Goal: Information Seeking & Learning: Learn about a topic

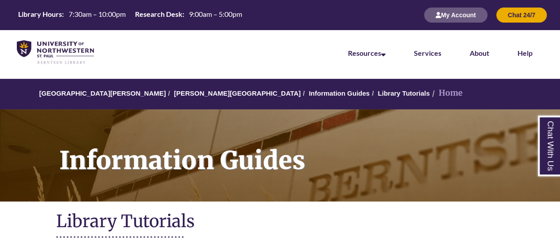
click at [43, 204] on div "Information Guides" at bounding box center [280, 154] width 560 height 108
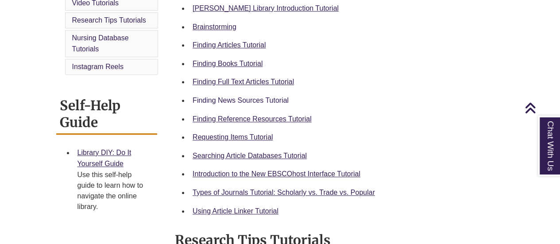
scroll to position [283, 0]
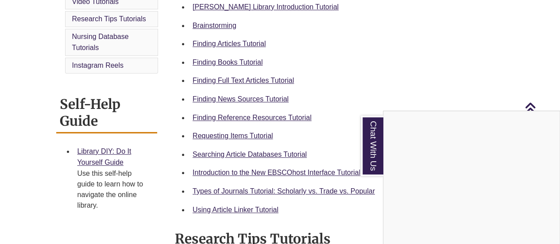
click at [212, 42] on div "Chat With Us" at bounding box center [280, 122] width 560 height 244
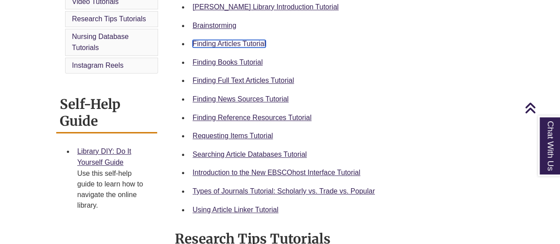
click at [212, 42] on link "Finding Articles Tutorial" at bounding box center [229, 44] width 73 height 8
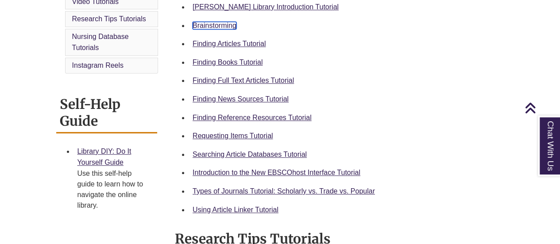
click at [218, 22] on link "Brainstorming" at bounding box center [215, 26] width 44 height 8
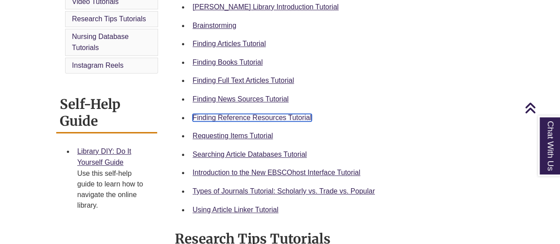
click at [227, 117] on link "Finding Reference Resources Tutorial" at bounding box center [252, 118] width 119 height 8
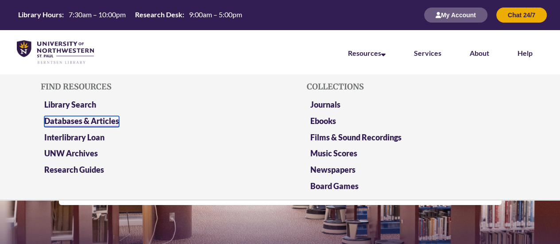
click at [93, 121] on link "Databases & Articles" at bounding box center [81, 121] width 75 height 11
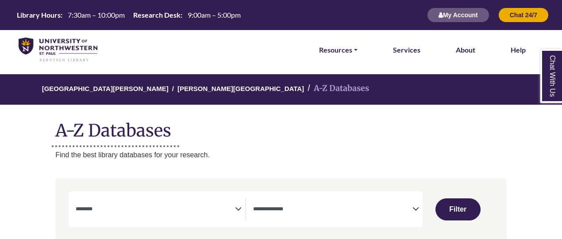
select select "Database Subject Filter"
select select "Database Types Filter"
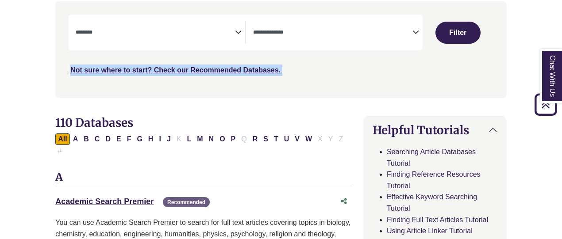
drag, startPoint x: 9, startPoint y: 160, endPoint x: 46, endPoint y: 118, distance: 56.1
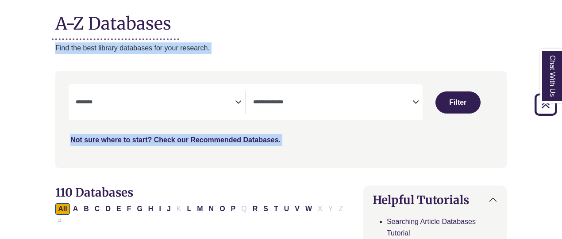
scroll to position [106, 0]
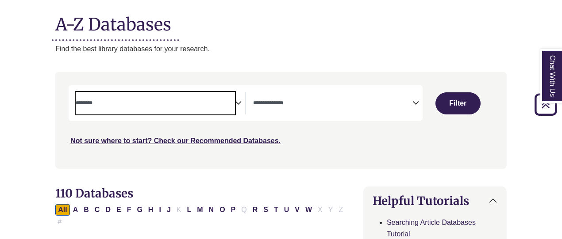
click at [129, 99] on span "Search filters" at bounding box center [155, 102] width 159 height 8
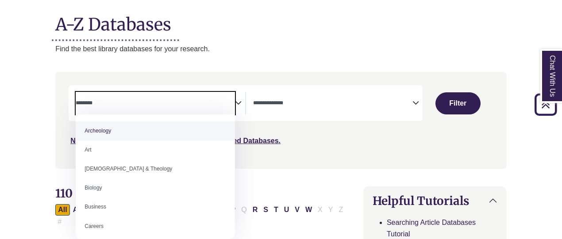
click at [129, 99] on span "Search filters" at bounding box center [155, 102] width 159 height 8
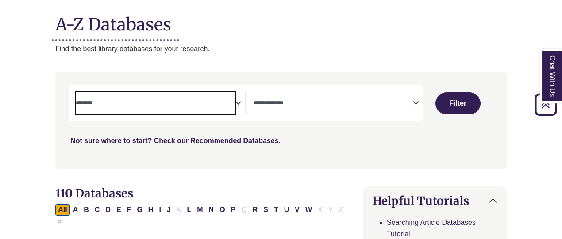
click at [129, 99] on span "Search filters" at bounding box center [155, 102] width 159 height 8
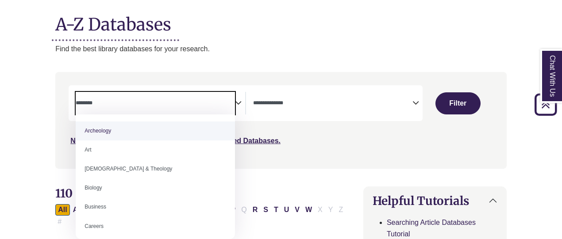
click at [129, 99] on span "Search filters" at bounding box center [155, 102] width 159 height 8
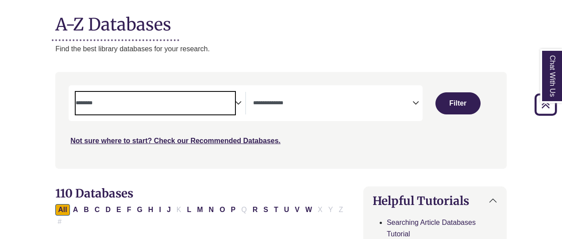
click at [124, 106] on textarea "Search" at bounding box center [155, 103] width 159 height 7
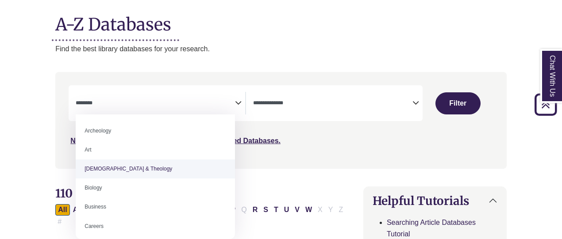
select select "*****"
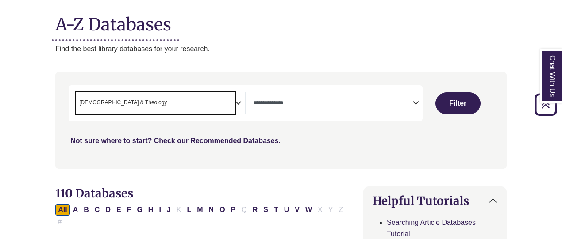
scroll to position [17, 0]
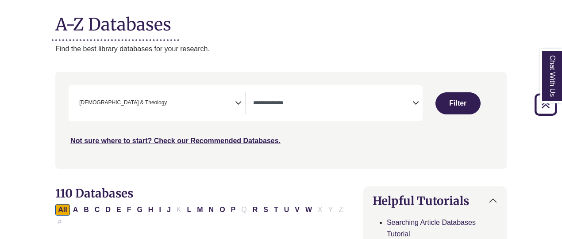
click at [414, 102] on icon "Search filters" at bounding box center [416, 101] width 7 height 13
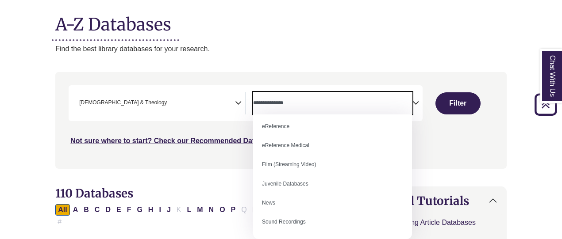
scroll to position [61, 0]
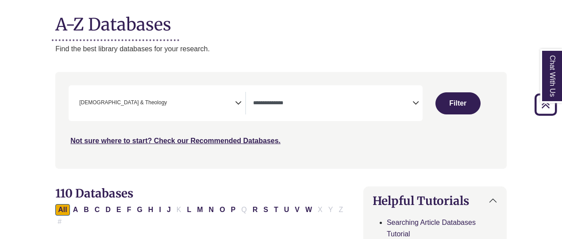
click at [287, 34] on div "University of Northwestern - St. Paul Berntsen Library A-Z Databases A-Z Databa…" at bounding box center [281, 11] width 478 height 86
click at [134, 142] on link "Not sure where to start? Check our Recommended Databases." at bounding box center [175, 141] width 210 height 8
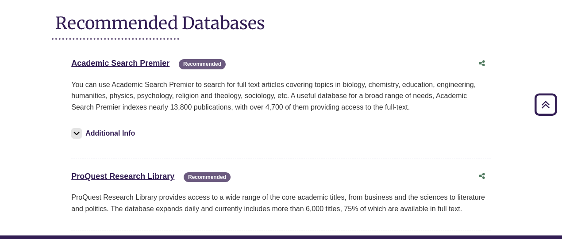
scroll to position [106, 0]
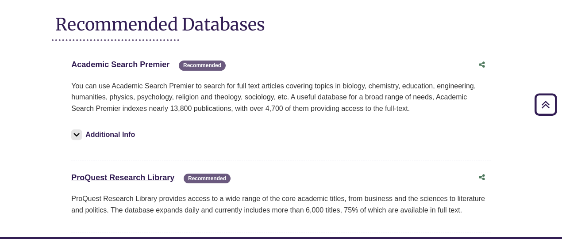
click at [119, 68] on link "Academic Search Premier This link opens in a new window" at bounding box center [120, 64] width 98 height 9
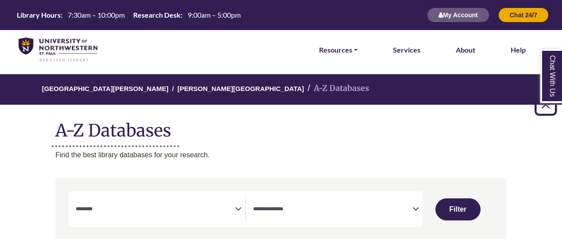
select select "Database Subject Filter"
select select "Database Types Filter"
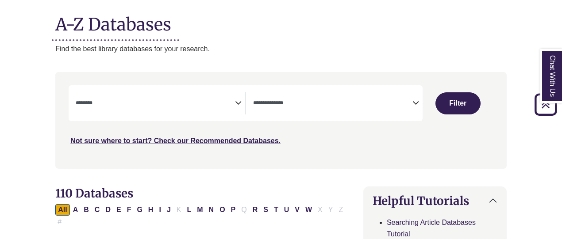
click at [100, 99] on span "Search filters" at bounding box center [155, 102] width 159 height 8
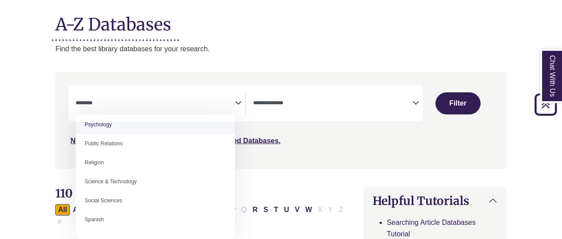
scroll to position [706, 0]
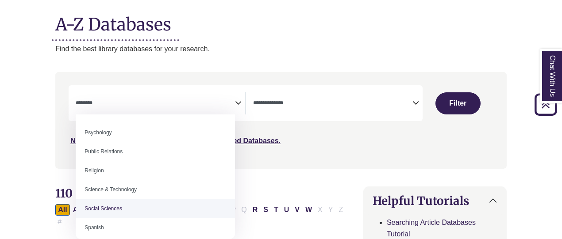
select select "******"
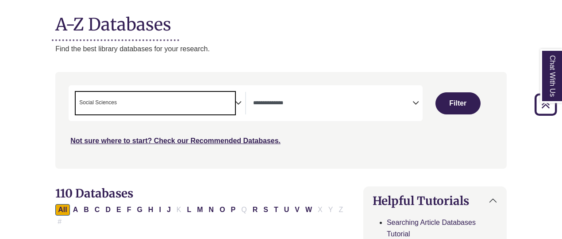
scroll to position [357, 0]
click at [272, 95] on span "Search filters" at bounding box center [332, 103] width 159 height 23
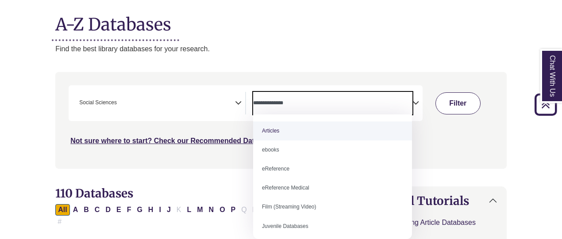
click at [449, 100] on button "Filter" at bounding box center [458, 104] width 45 height 22
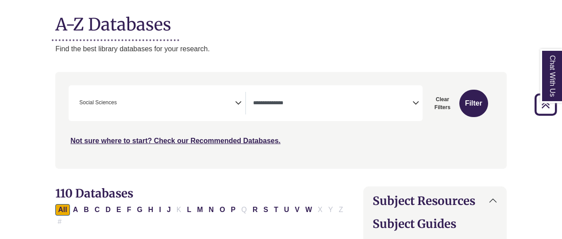
select select "Database Types Filter"
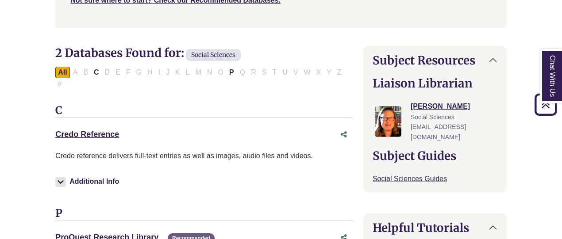
scroll to position [248, 0]
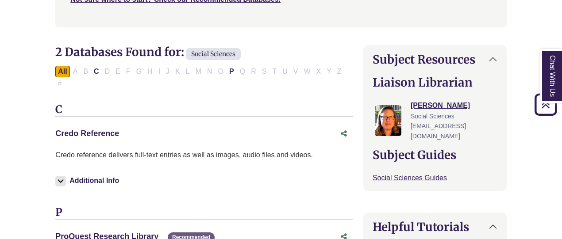
click at [98, 129] on link "Credo Reference This link opens in a new window" at bounding box center [87, 133] width 64 height 9
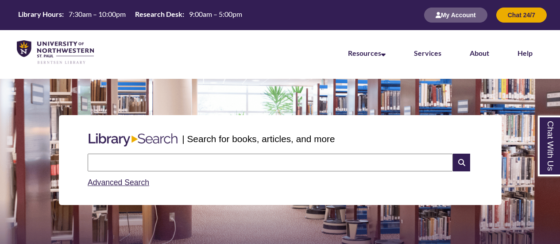
click at [124, 159] on input "text" at bounding box center [270, 163] width 365 height 18
type input "**********"
